Goal: Information Seeking & Learning: Learn about a topic

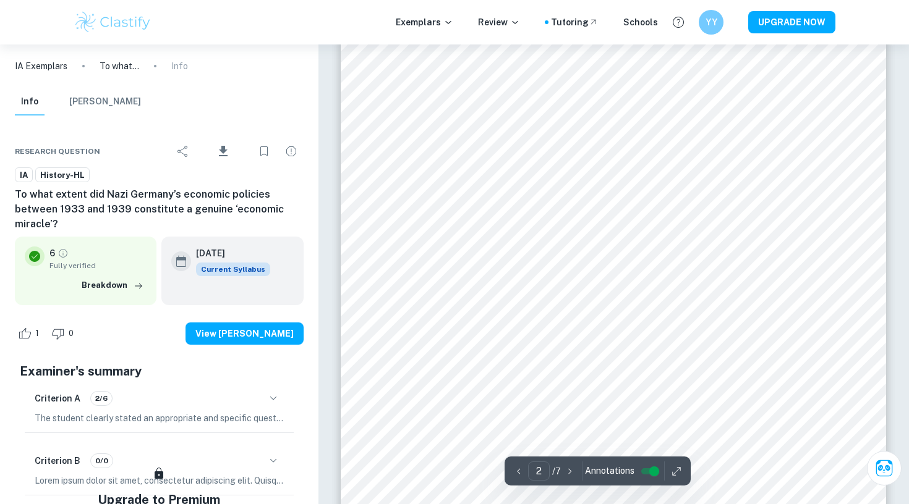
scroll to position [893, 0]
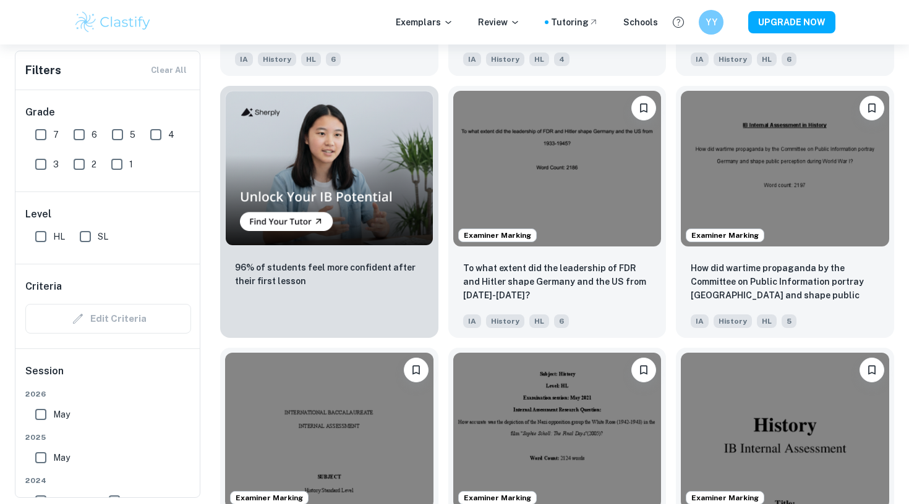
scroll to position [876, 0]
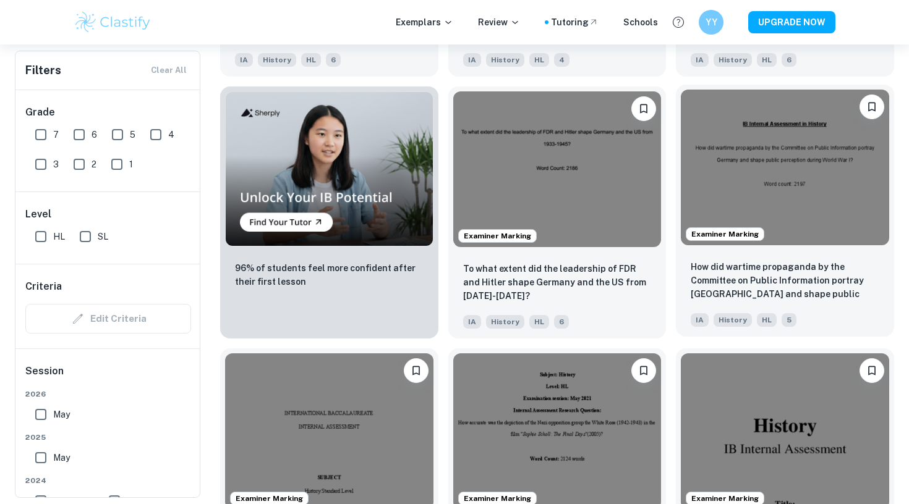
click at [781, 212] on img at bounding box center [785, 168] width 208 height 156
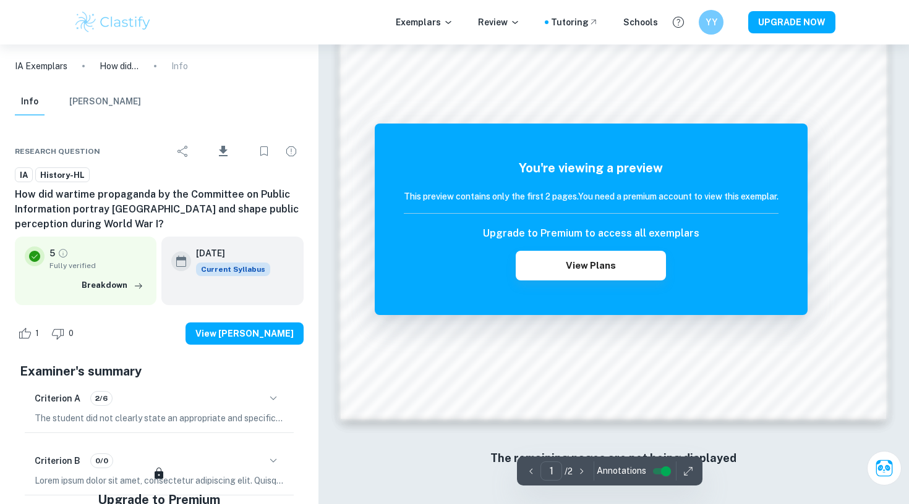
scroll to position [1184, 0]
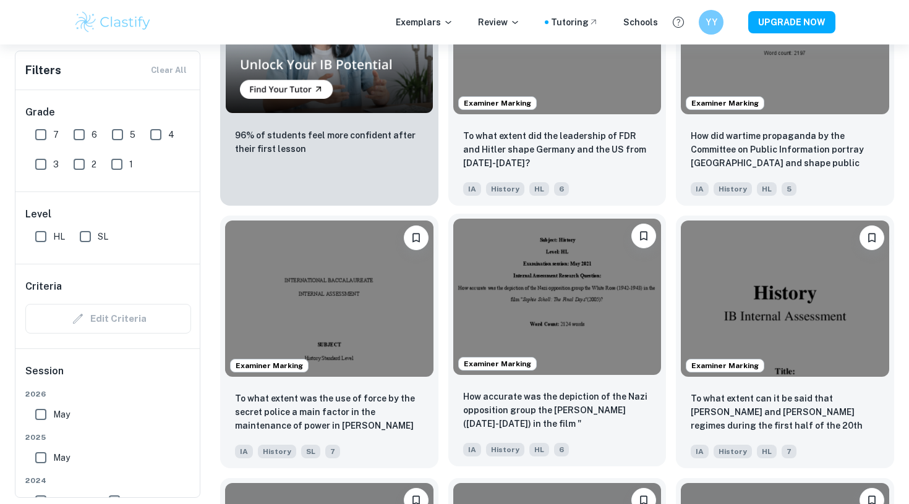
scroll to position [1010, 0]
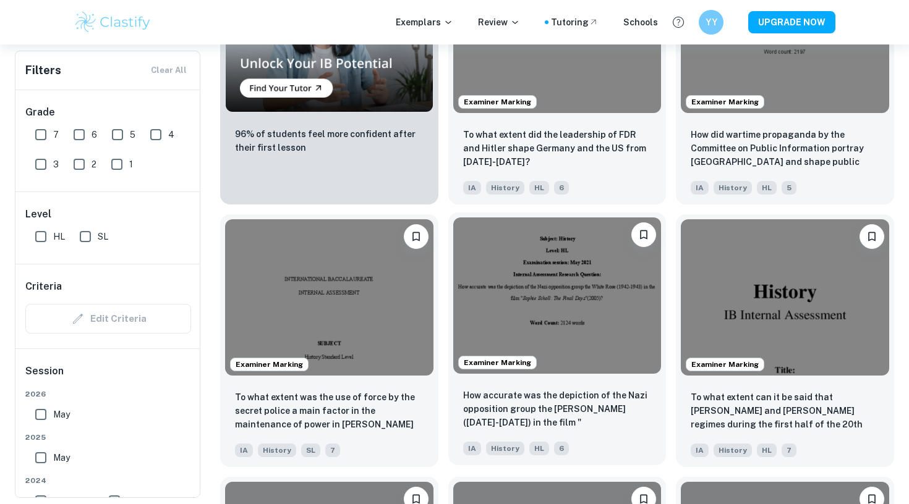
click at [555, 323] on img at bounding box center [557, 296] width 208 height 156
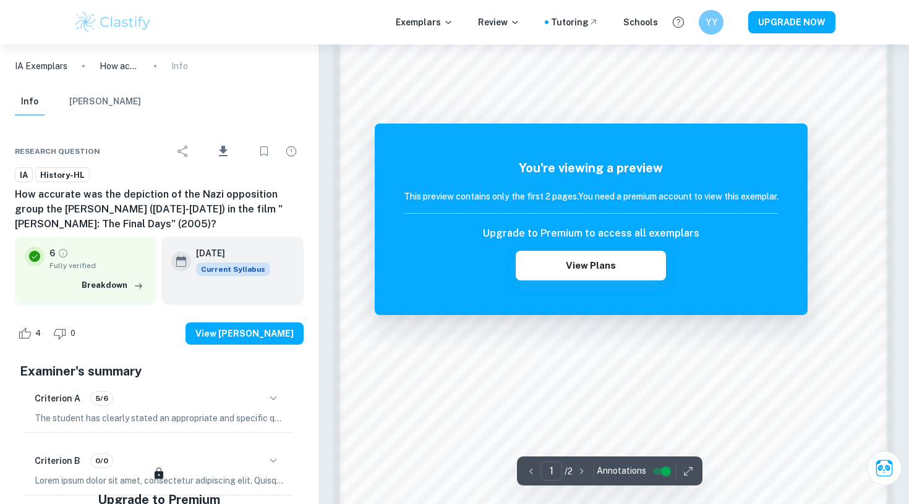
scroll to position [744, 0]
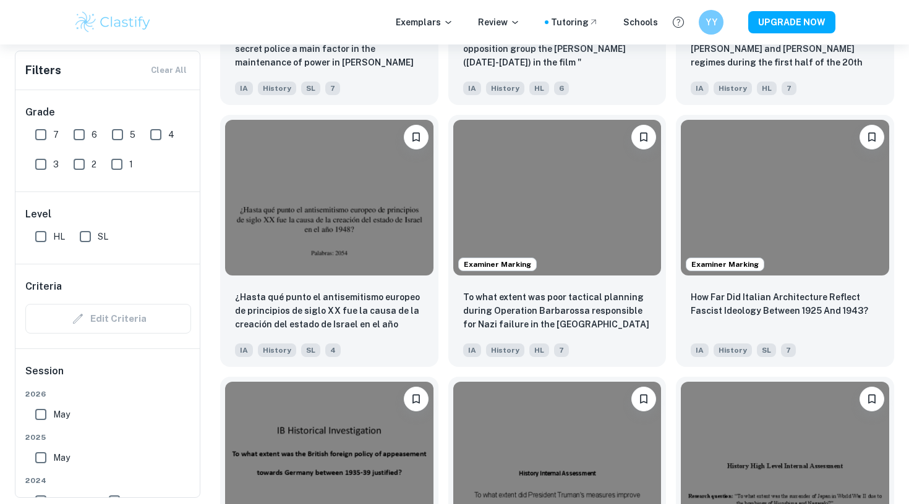
scroll to position [1406, 0]
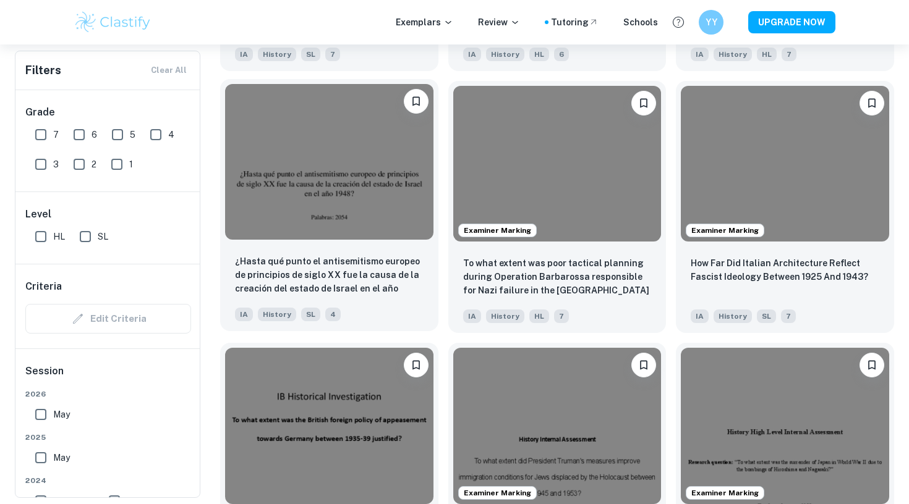
click at [326, 177] on img at bounding box center [329, 162] width 208 height 156
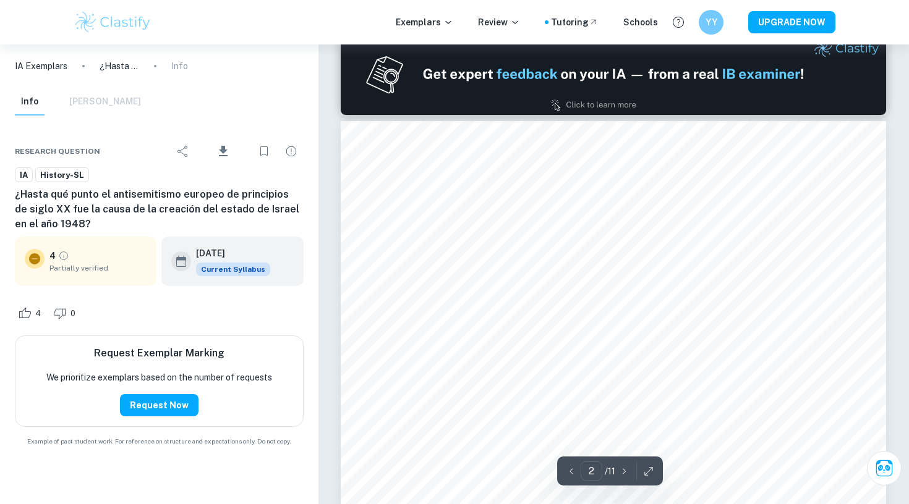
scroll to position [797, 0]
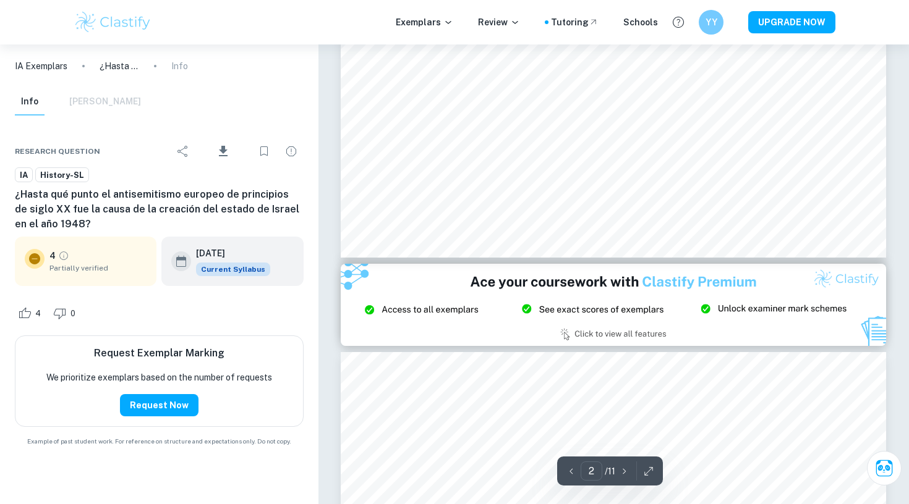
type input "3"
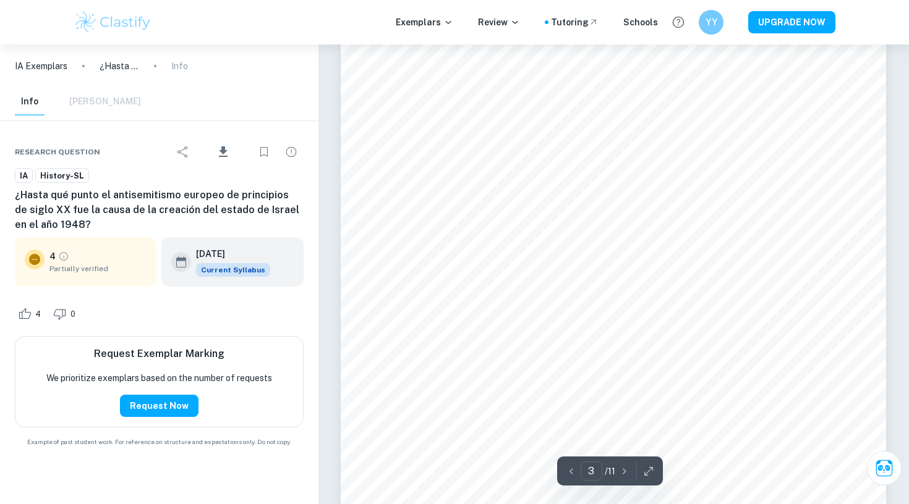
scroll to position [1774, 0]
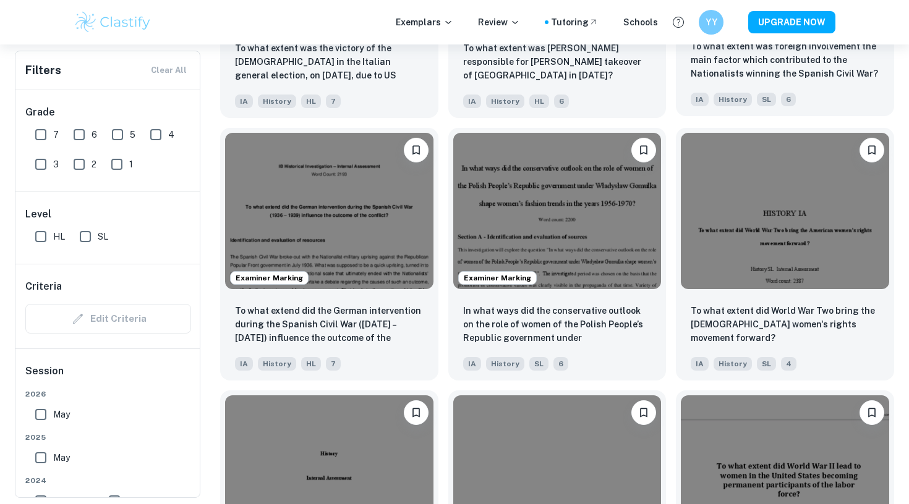
scroll to position [2673, 0]
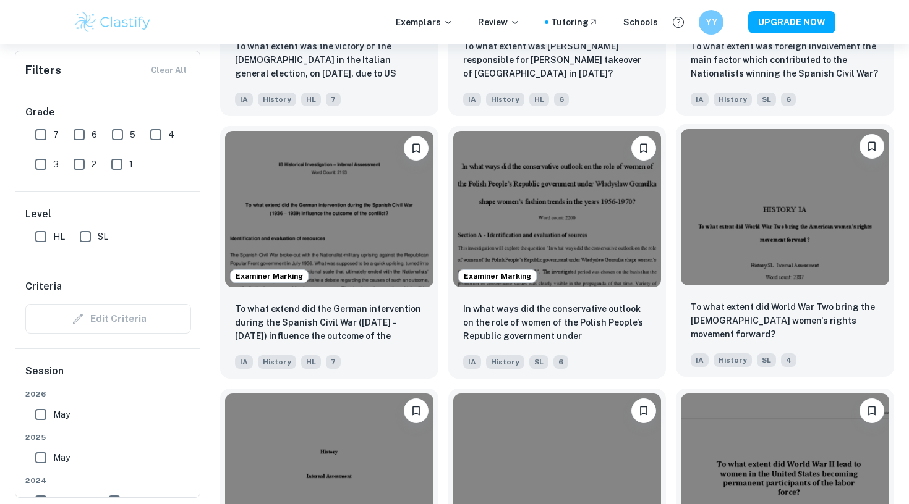
click at [729, 258] on img at bounding box center [785, 207] width 208 height 156
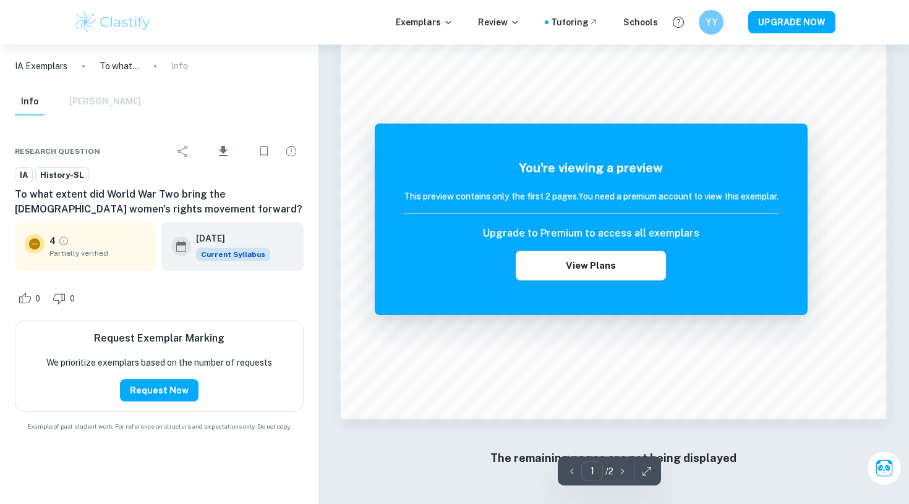
scroll to position [1184, 0]
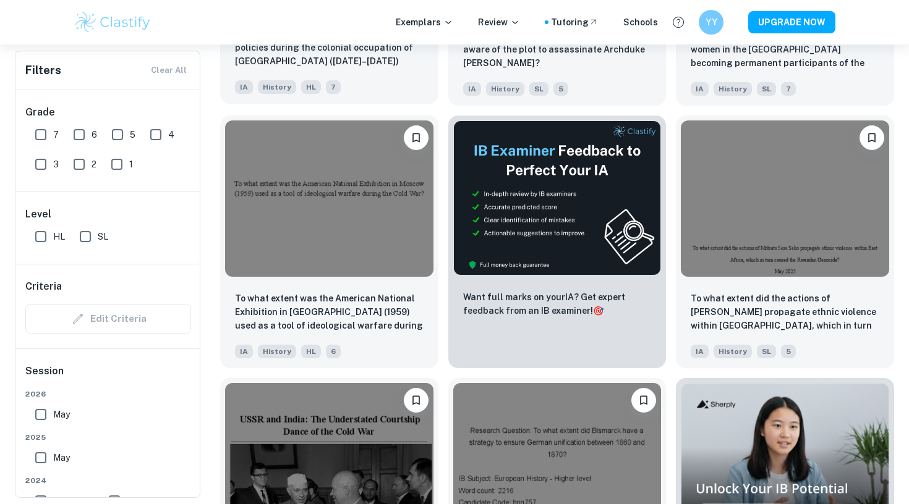
scroll to position [3212, 0]
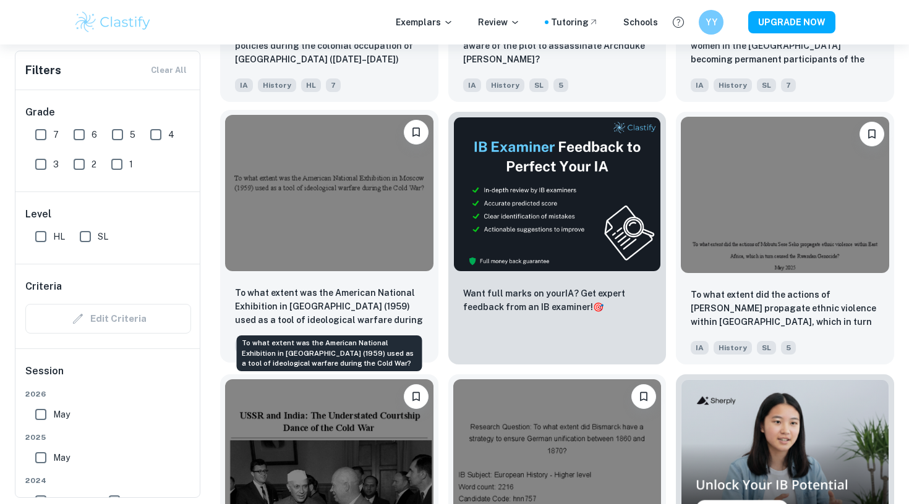
click at [235, 323] on p "To what extent was the American National Exhibition in [GEOGRAPHIC_DATA] (1959)…" at bounding box center [329, 307] width 189 height 42
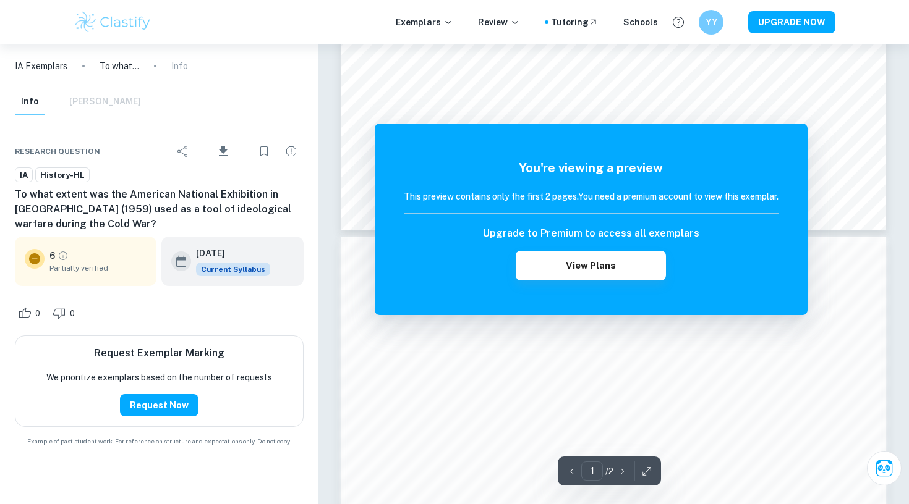
scroll to position [520, 0]
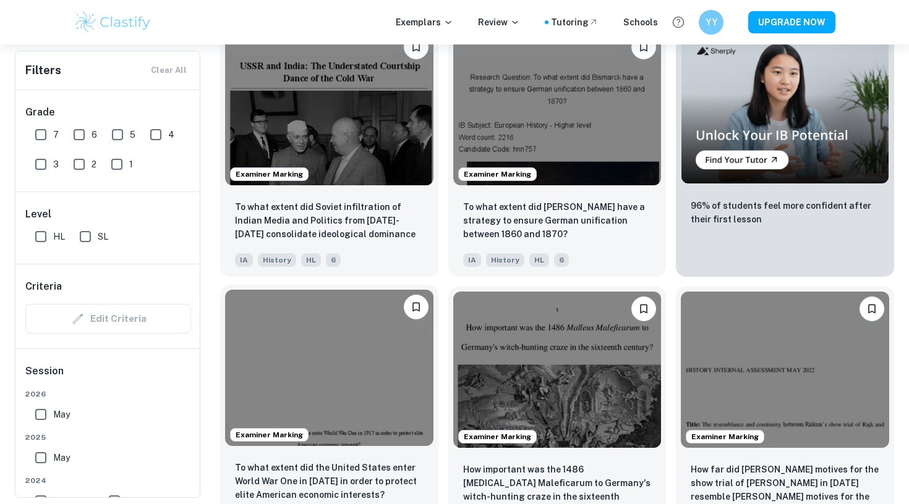
scroll to position [3563, 0]
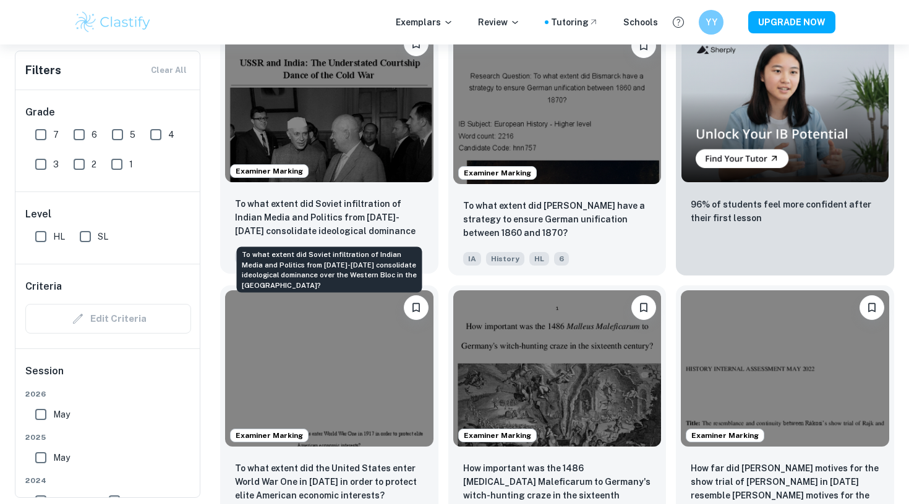
click at [370, 221] on p "To what extent did Soviet infiltration of Indian Media and Politics from [DATE]…" at bounding box center [329, 218] width 189 height 42
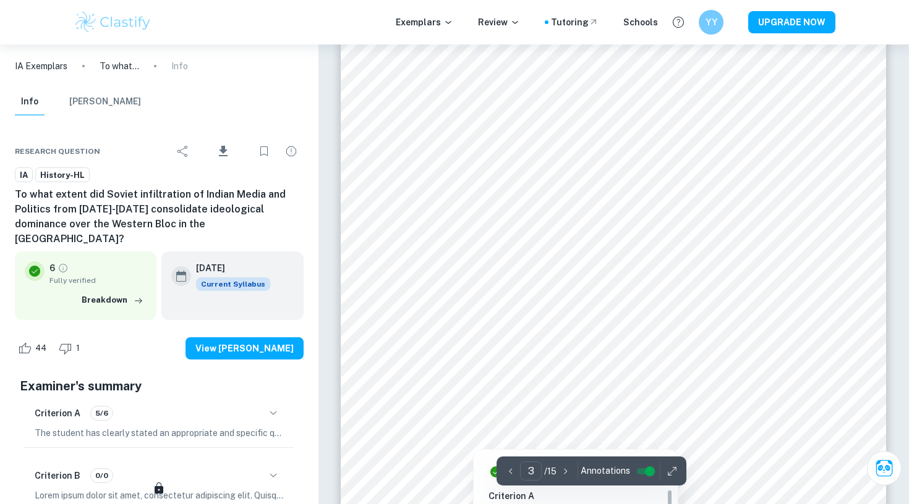
scroll to position [1691, 0]
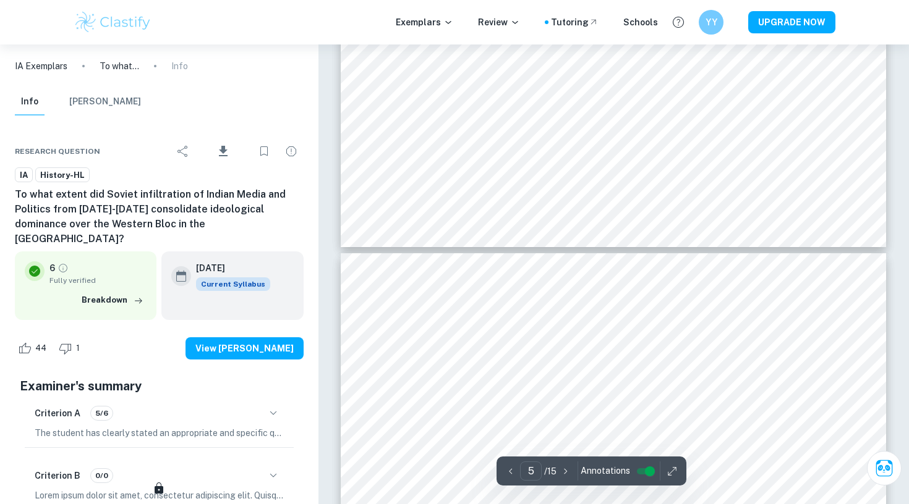
type input "6"
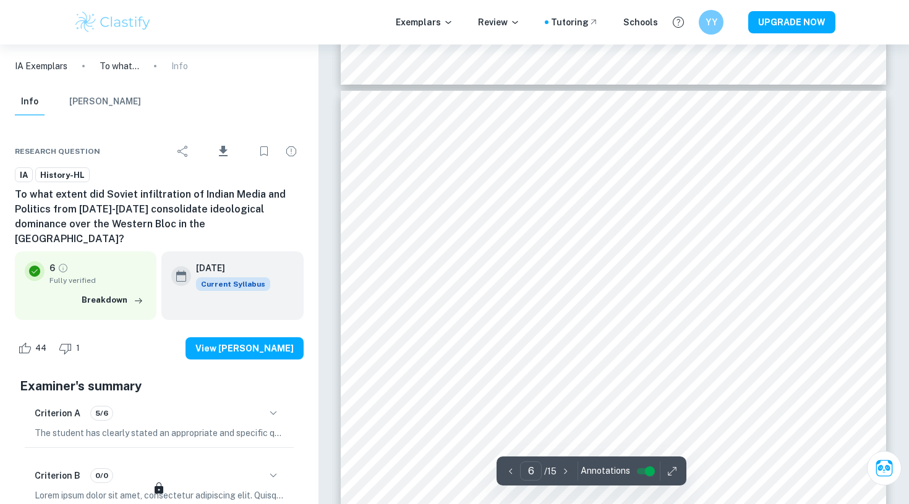
scroll to position [3696, 0]
